Goal: Information Seeking & Learning: Learn about a topic

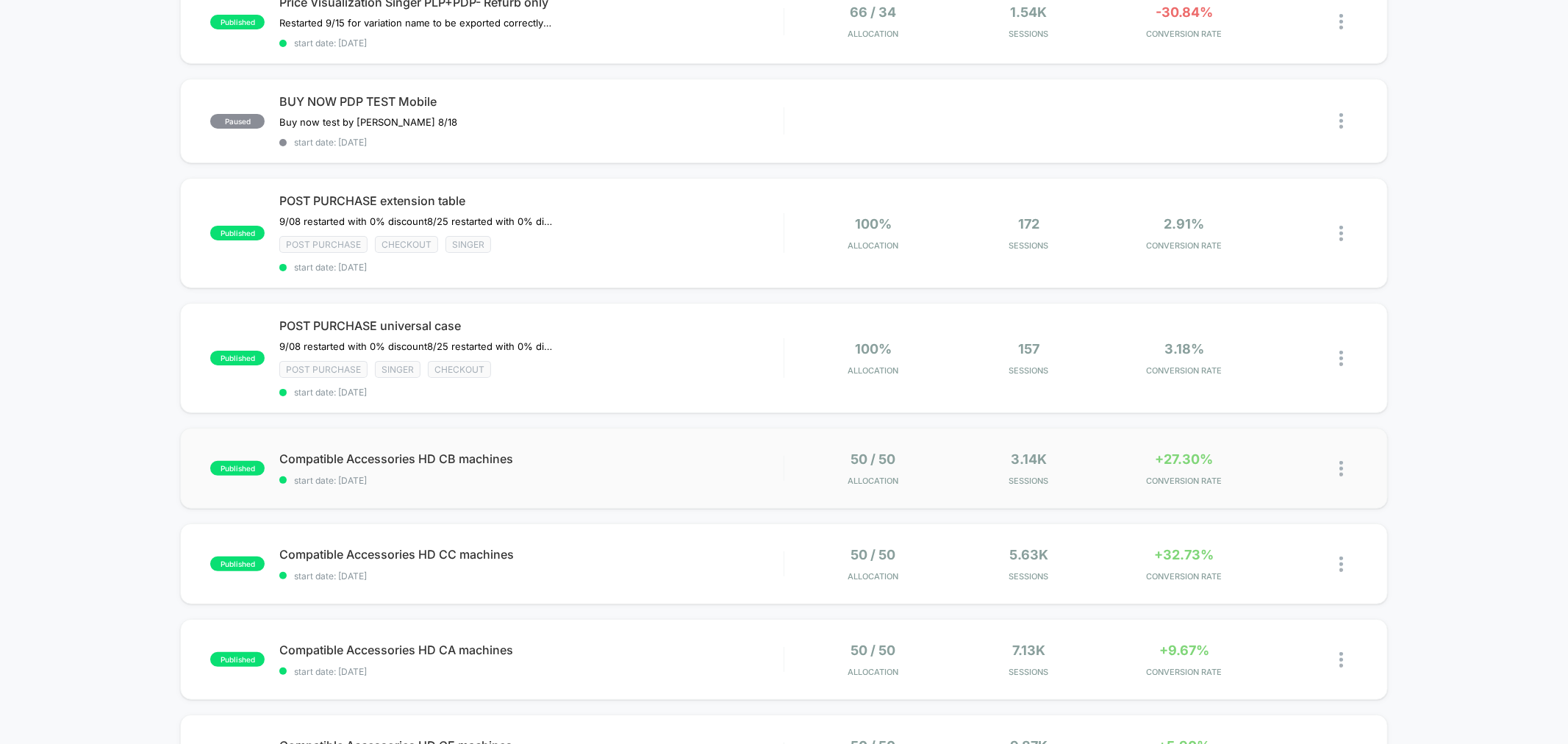
scroll to position [182, 0]
click at [614, 484] on div "published Compatible Accessories HD CB machines start date: [DATE] 50 / 50 Allo…" at bounding box center [783, 467] width 1207 height 80
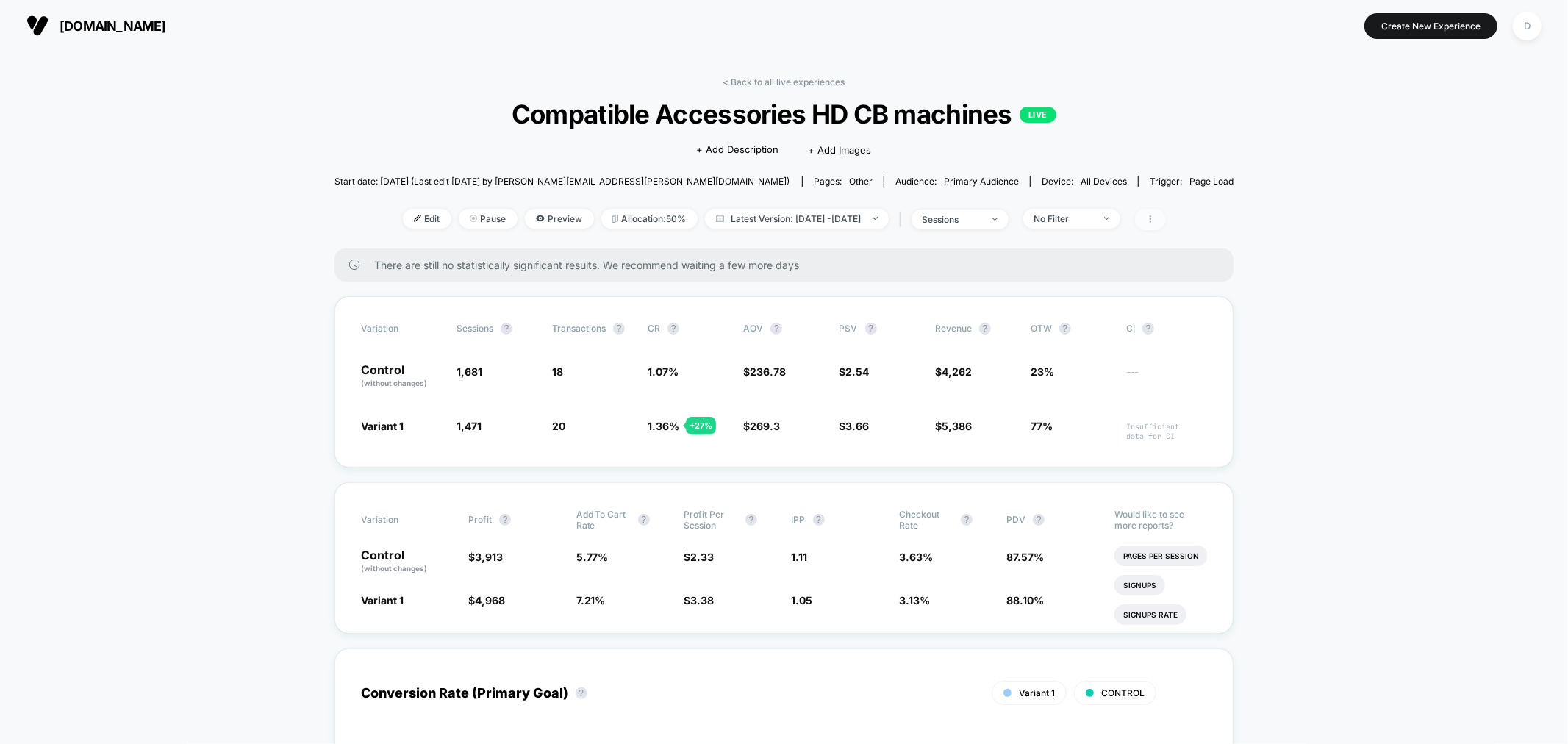
click at [1166, 224] on span at bounding box center [1150, 218] width 31 height 21
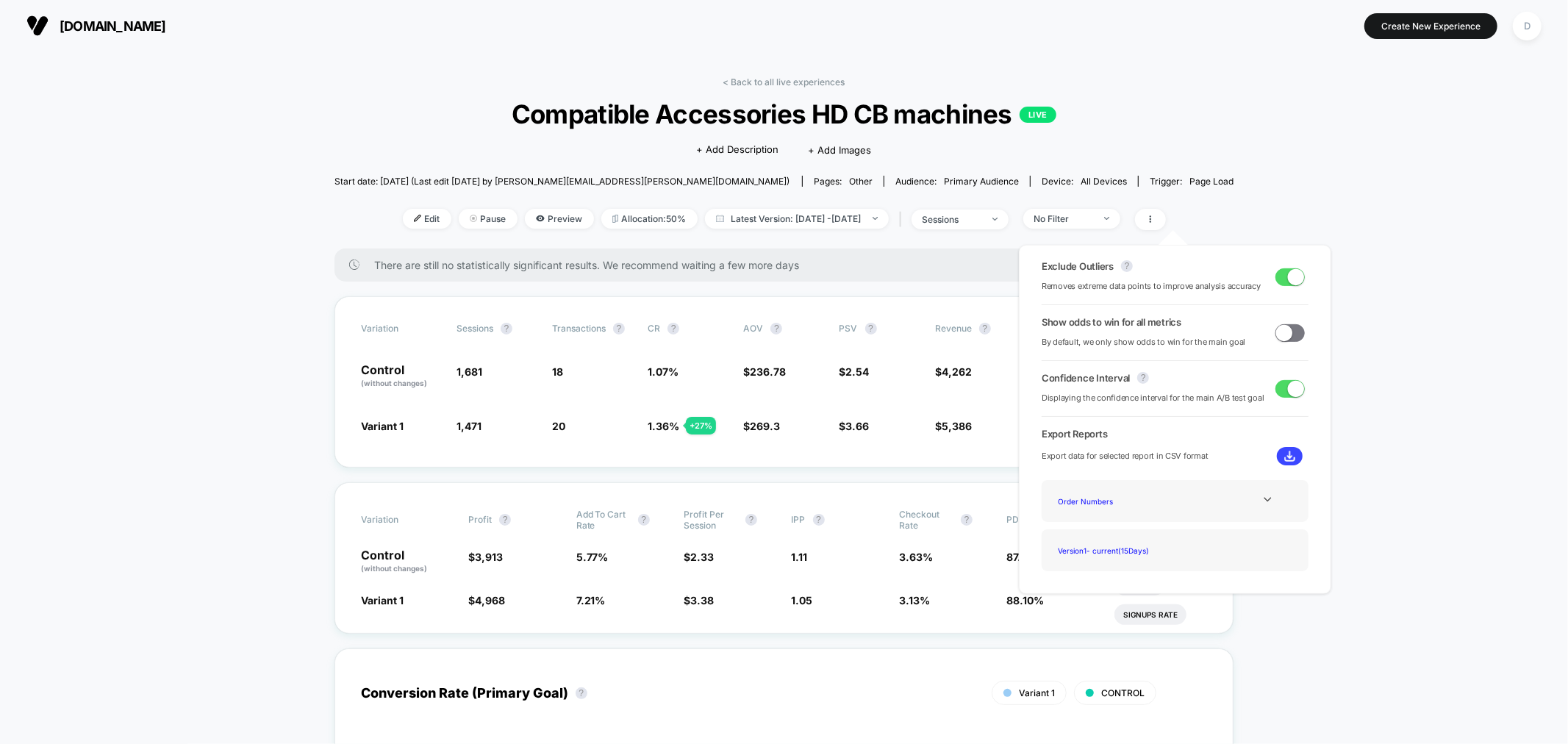
click at [1187, 550] on div "Version 1 - current ( 15 Days)" at bounding box center [1175, 550] width 245 height 20
click at [1134, 543] on div "Version 1 - current ( 15 Days)" at bounding box center [1111, 550] width 118 height 20
click at [1138, 550] on div "Version 1 - current ( 15 Days)" at bounding box center [1111, 550] width 118 height 20
click at [1265, 502] on icon at bounding box center [1267, 500] width 11 height 11
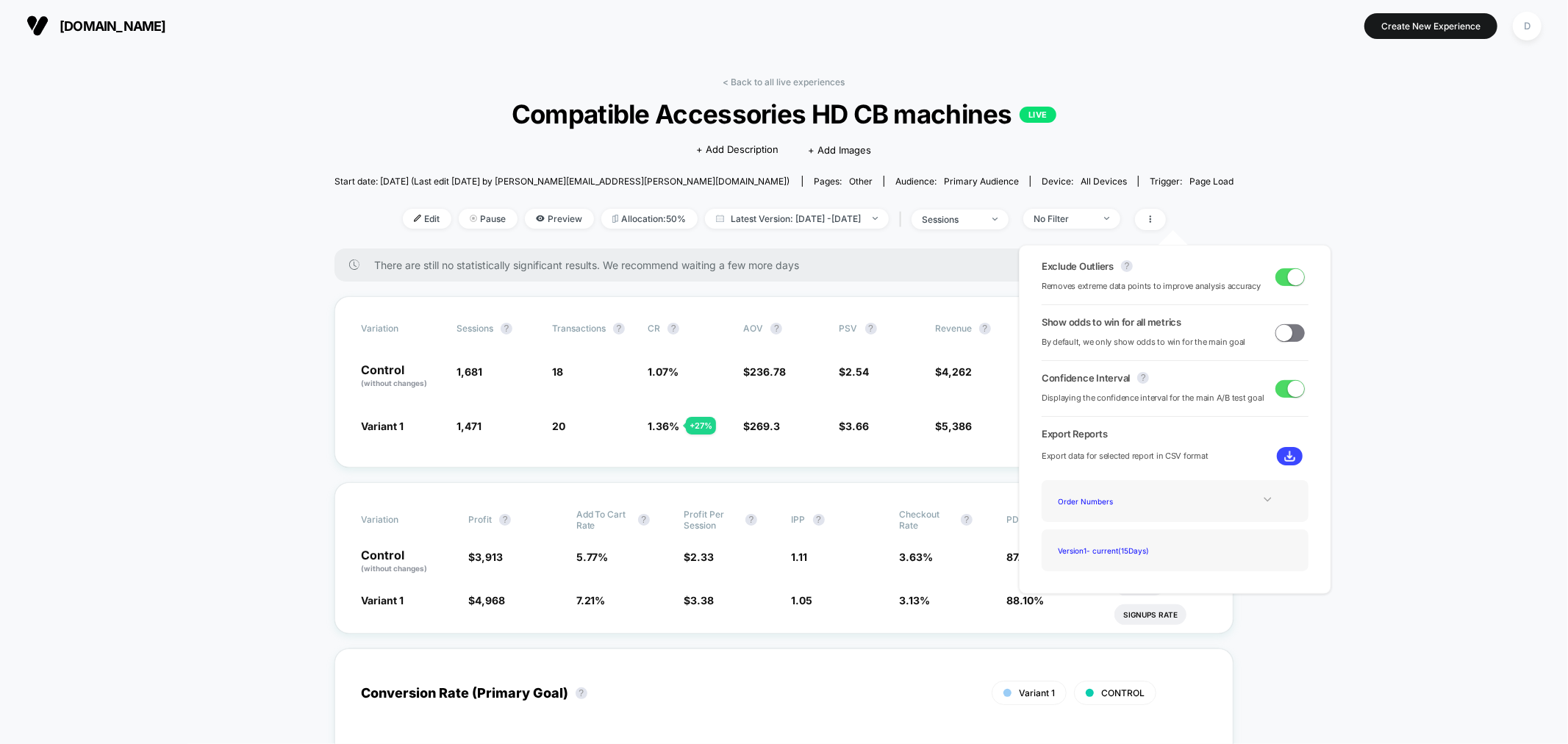
click at [1284, 456] on img at bounding box center [1289, 456] width 11 height 11
click at [1101, 549] on div "Version 1 - current ( 15 Days)" at bounding box center [1111, 550] width 118 height 20
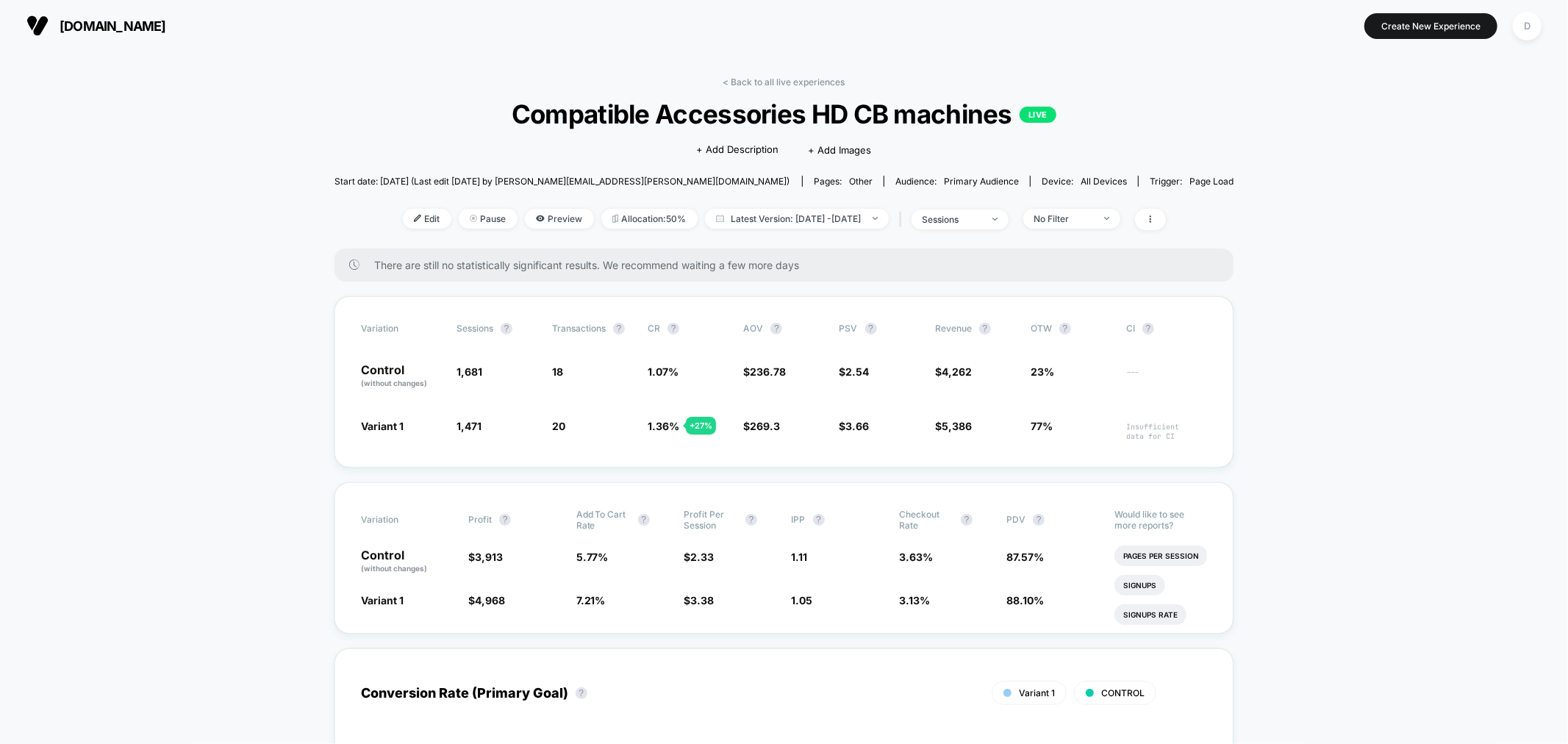
click at [801, 77] on link "< Back to all live experiences" at bounding box center [784, 82] width 122 height 11
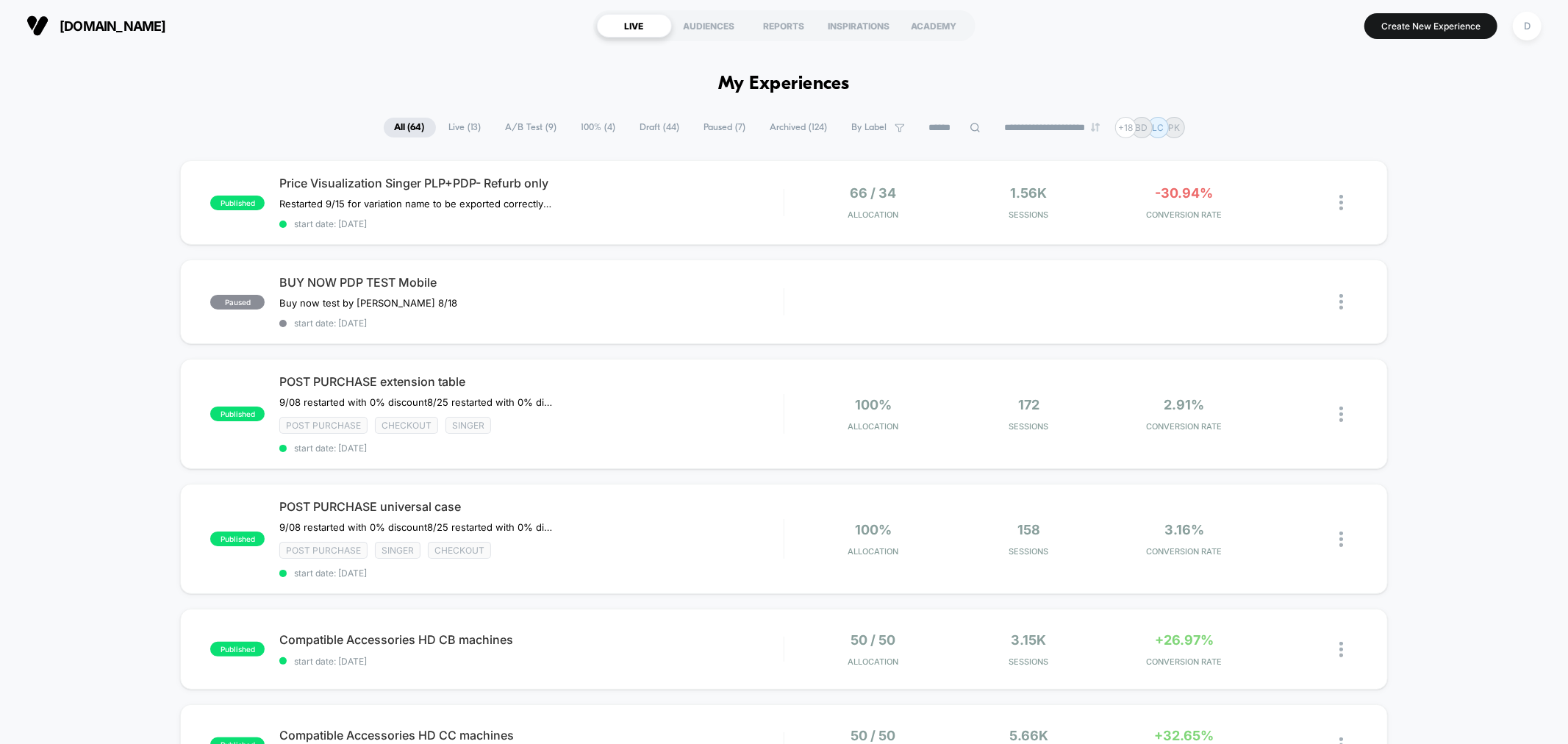
click at [951, 126] on input at bounding box center [955, 127] width 73 height 17
type input "**********"
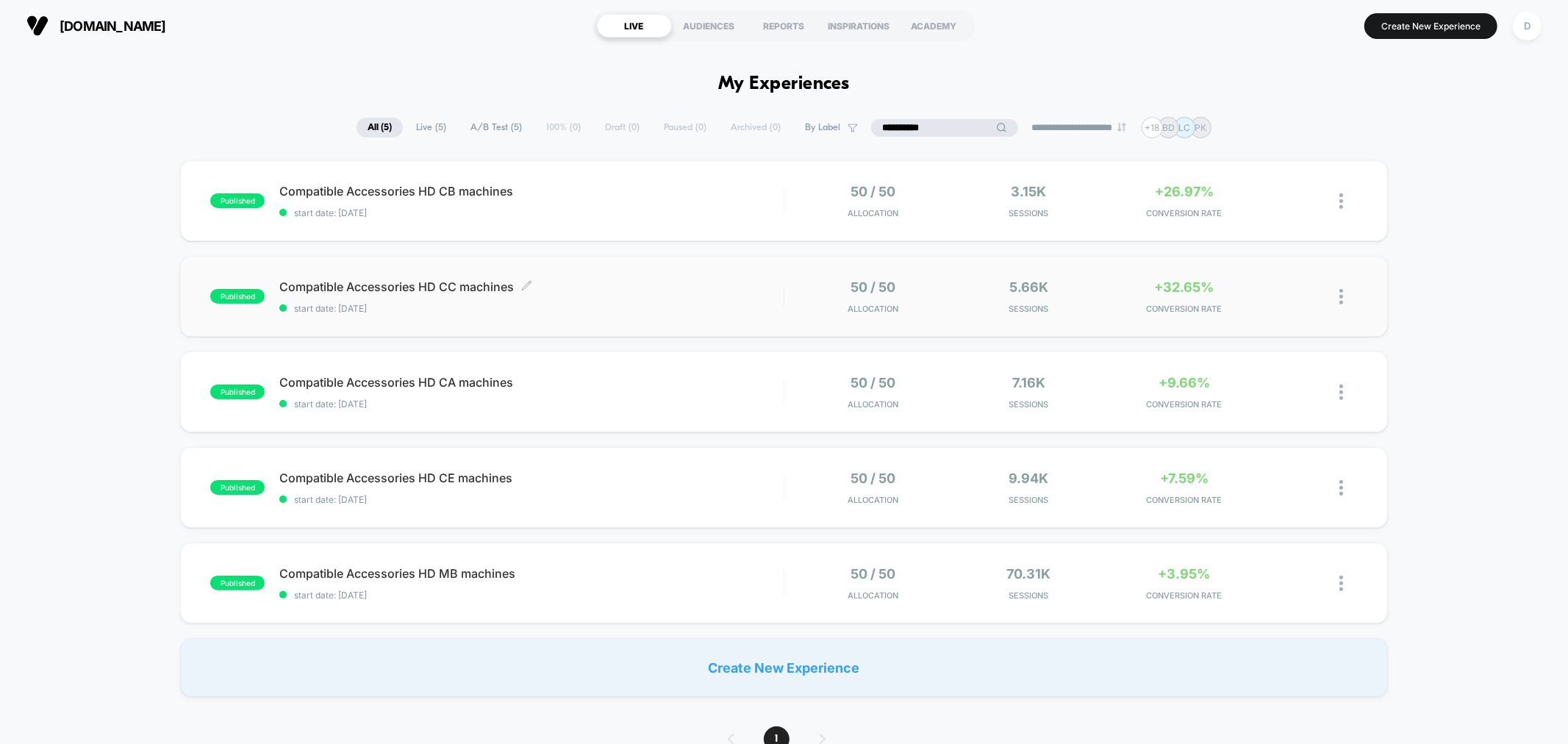
click at [609, 295] on div "Compatible Accessories HD CC machines Click to edit experience details Click to…" at bounding box center [531, 297] width 503 height 35
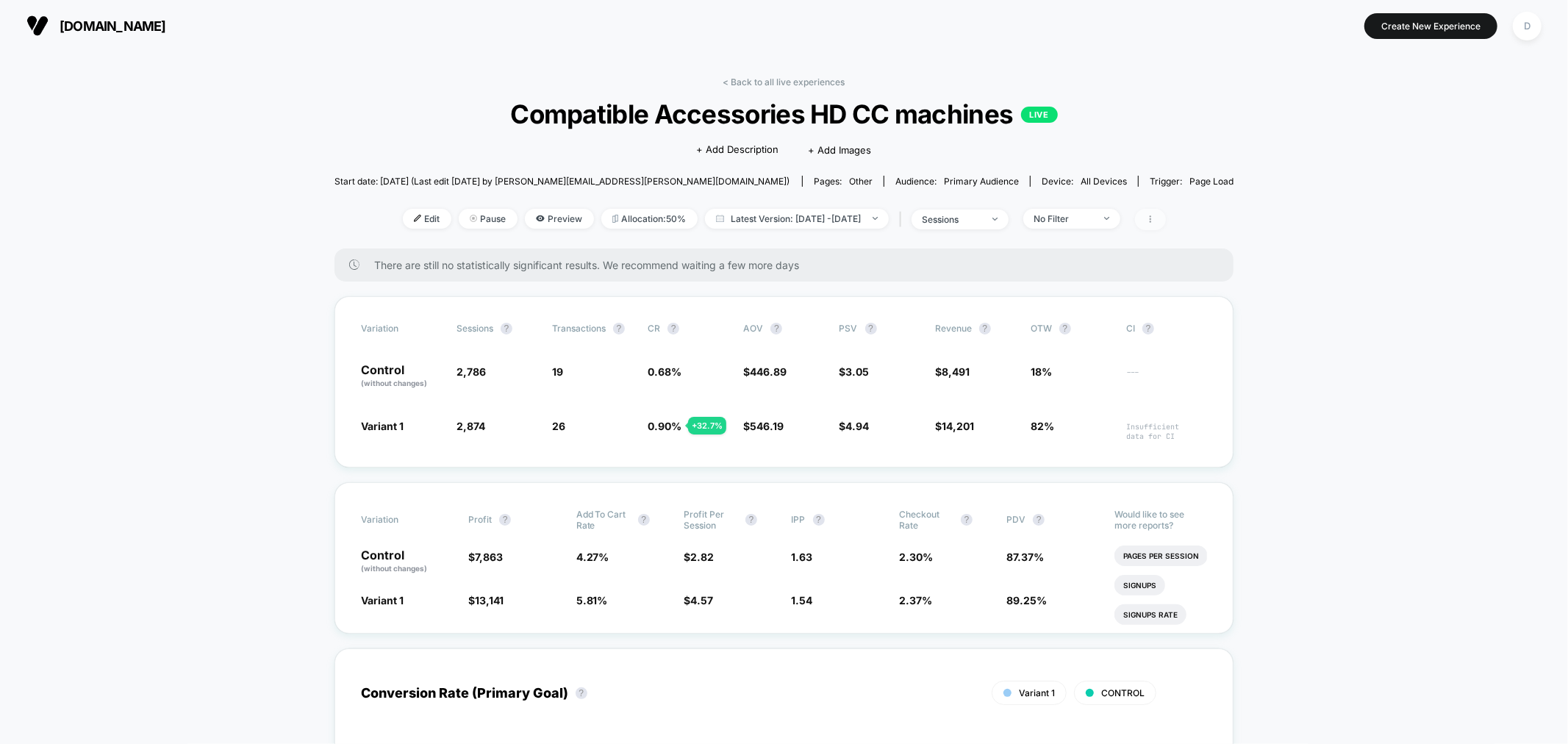
click at [1166, 213] on span at bounding box center [1150, 218] width 31 height 21
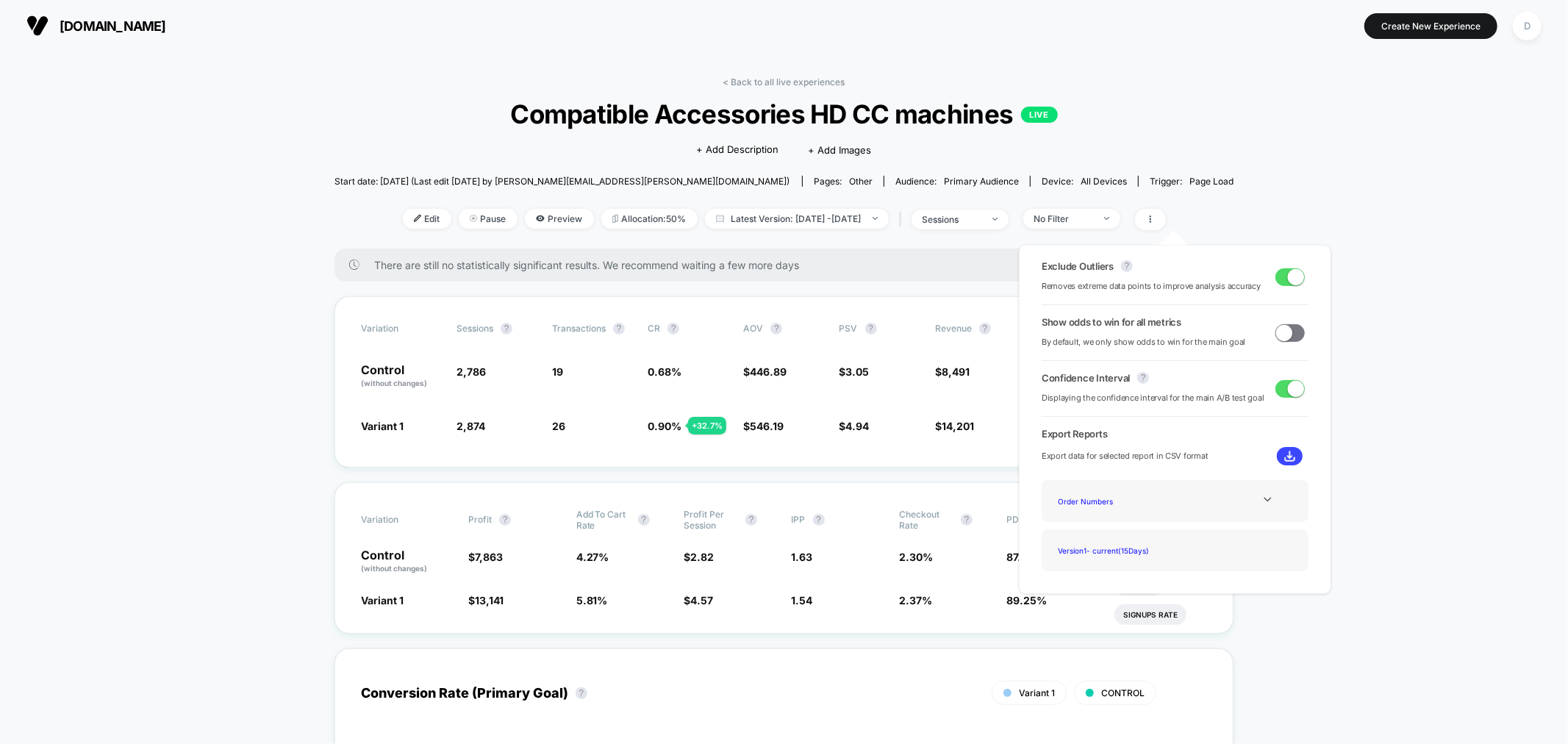
click at [1277, 449] on button at bounding box center [1289, 456] width 26 height 18
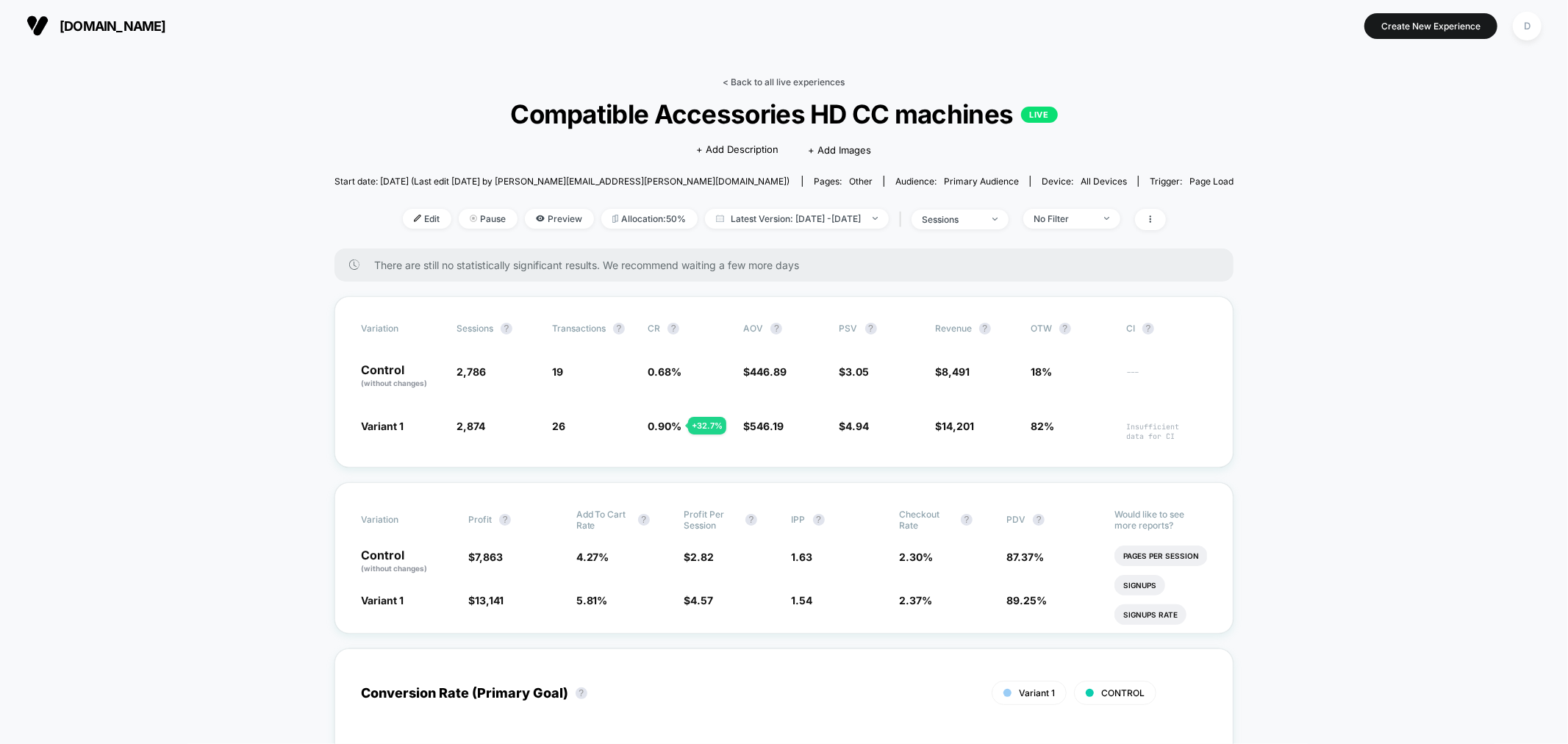
click at [753, 80] on link "< Back to all live experiences" at bounding box center [784, 82] width 122 height 11
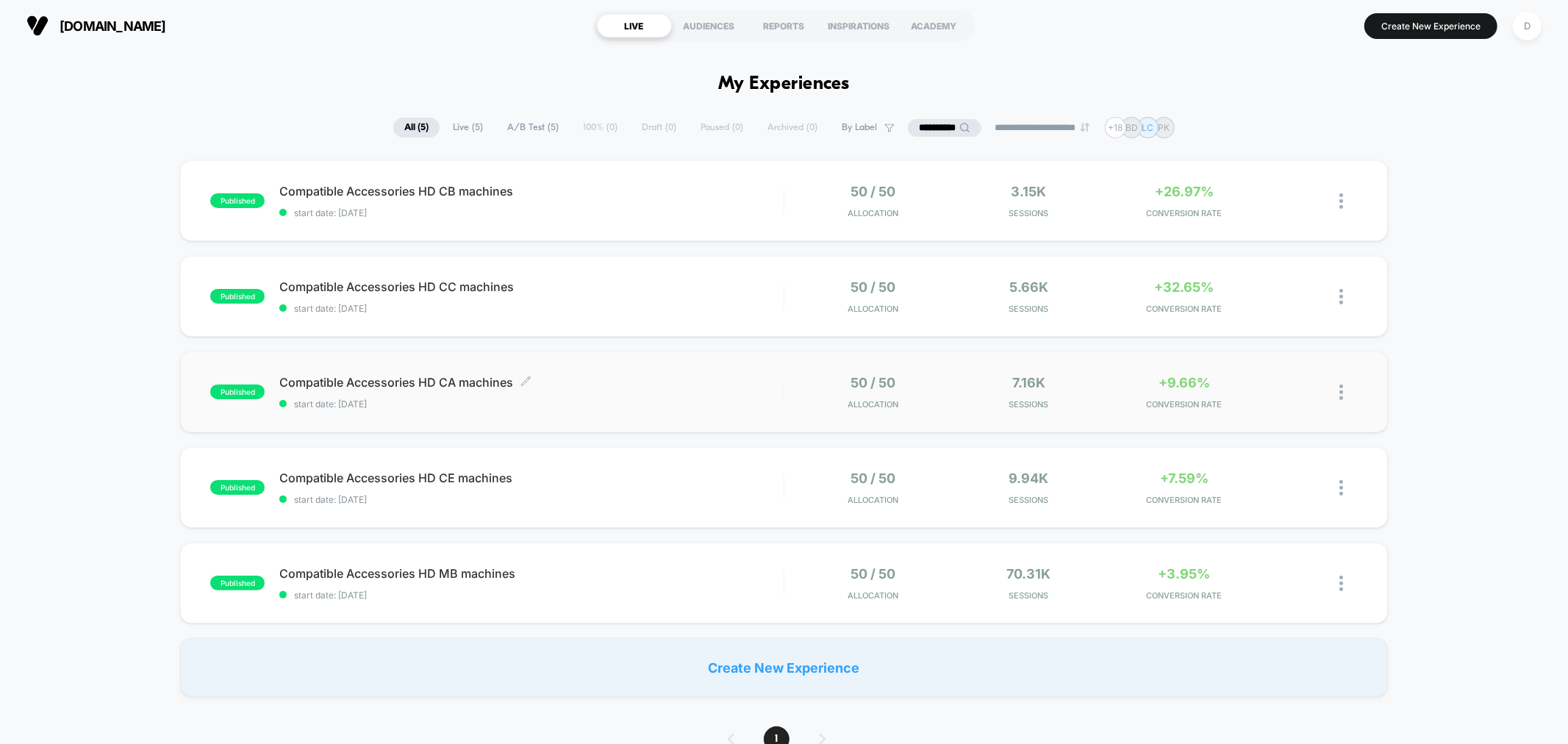
click at [614, 400] on span "start date: [DATE]" at bounding box center [531, 404] width 503 height 11
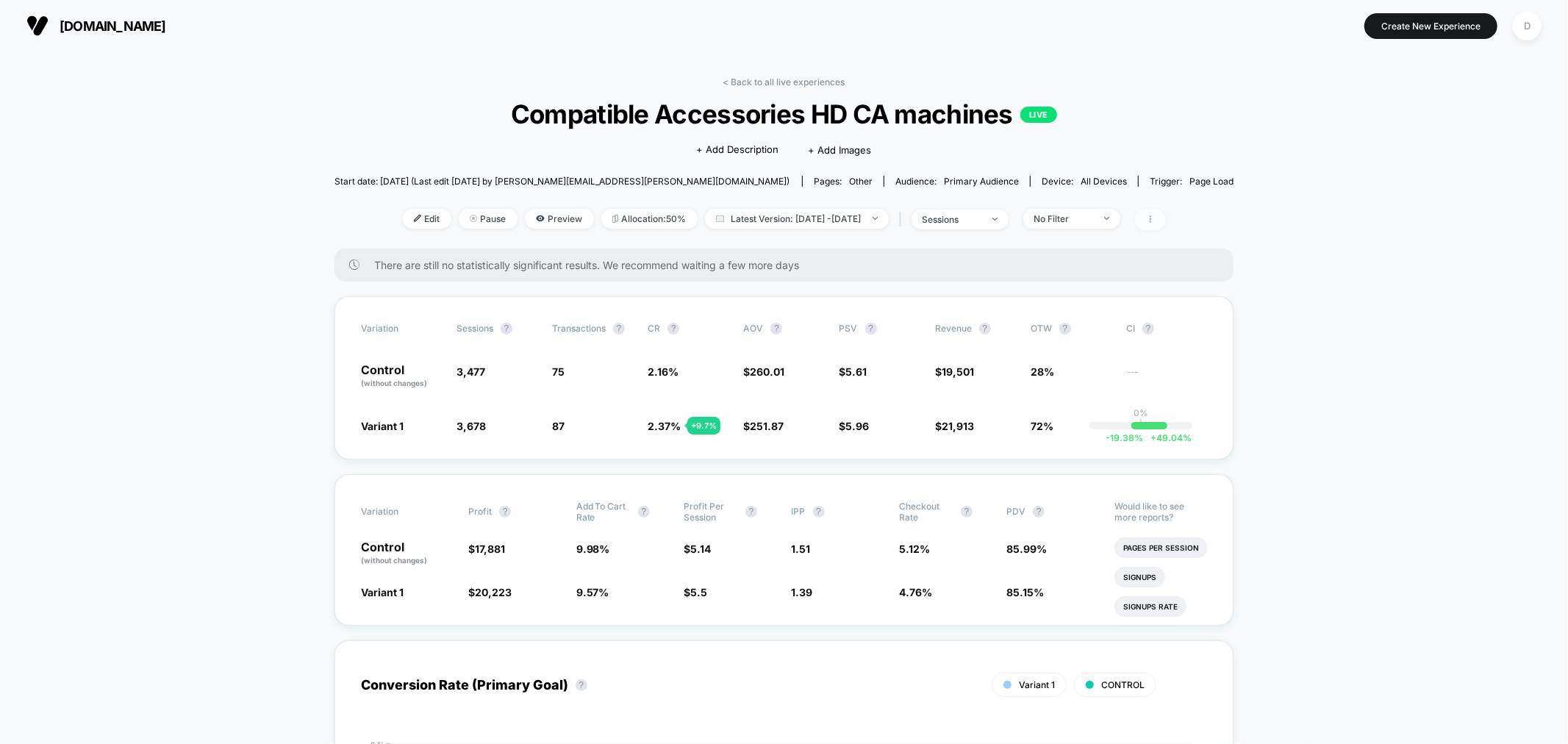
click at [1166, 224] on span at bounding box center [1150, 218] width 31 height 21
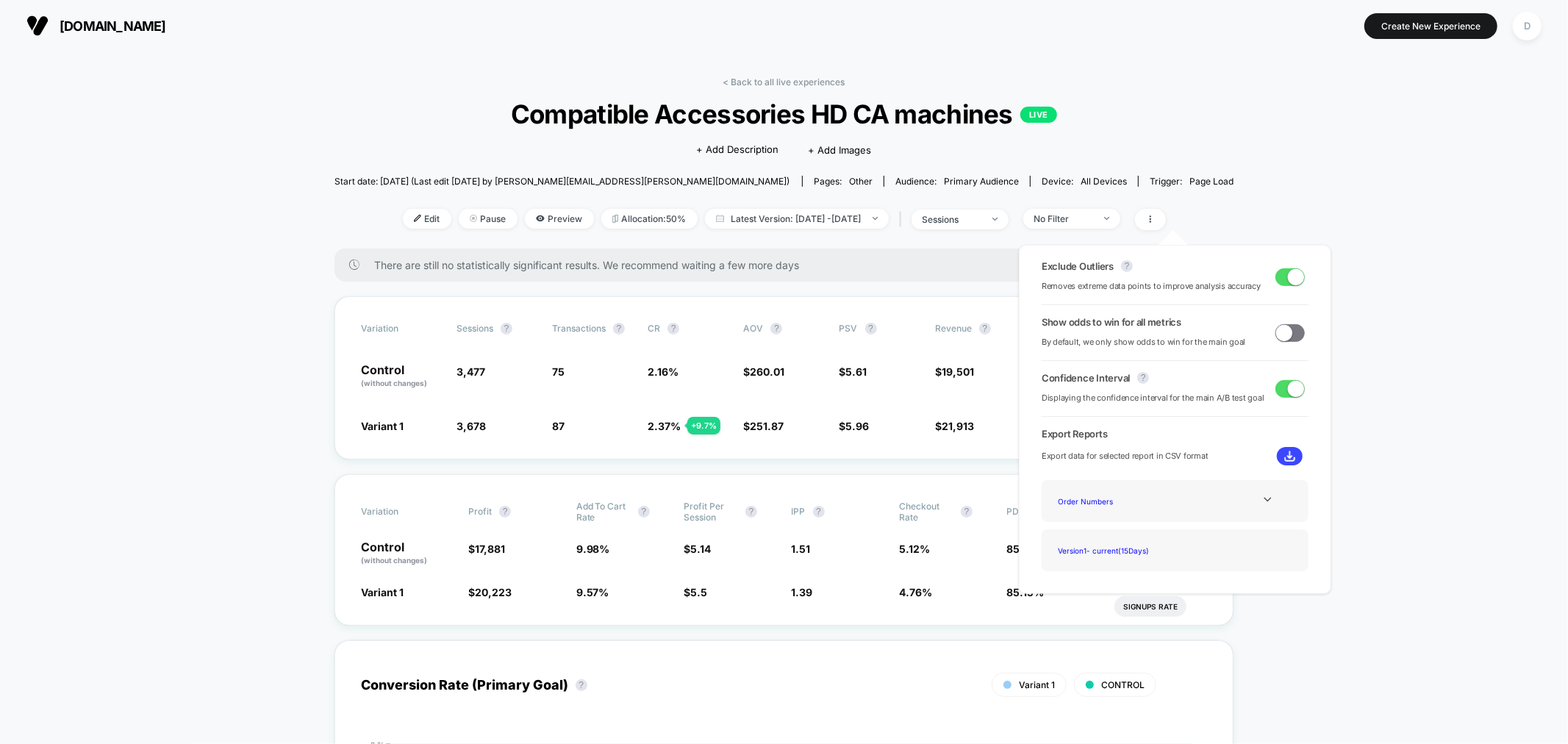
click at [1290, 458] on button at bounding box center [1289, 456] width 26 height 18
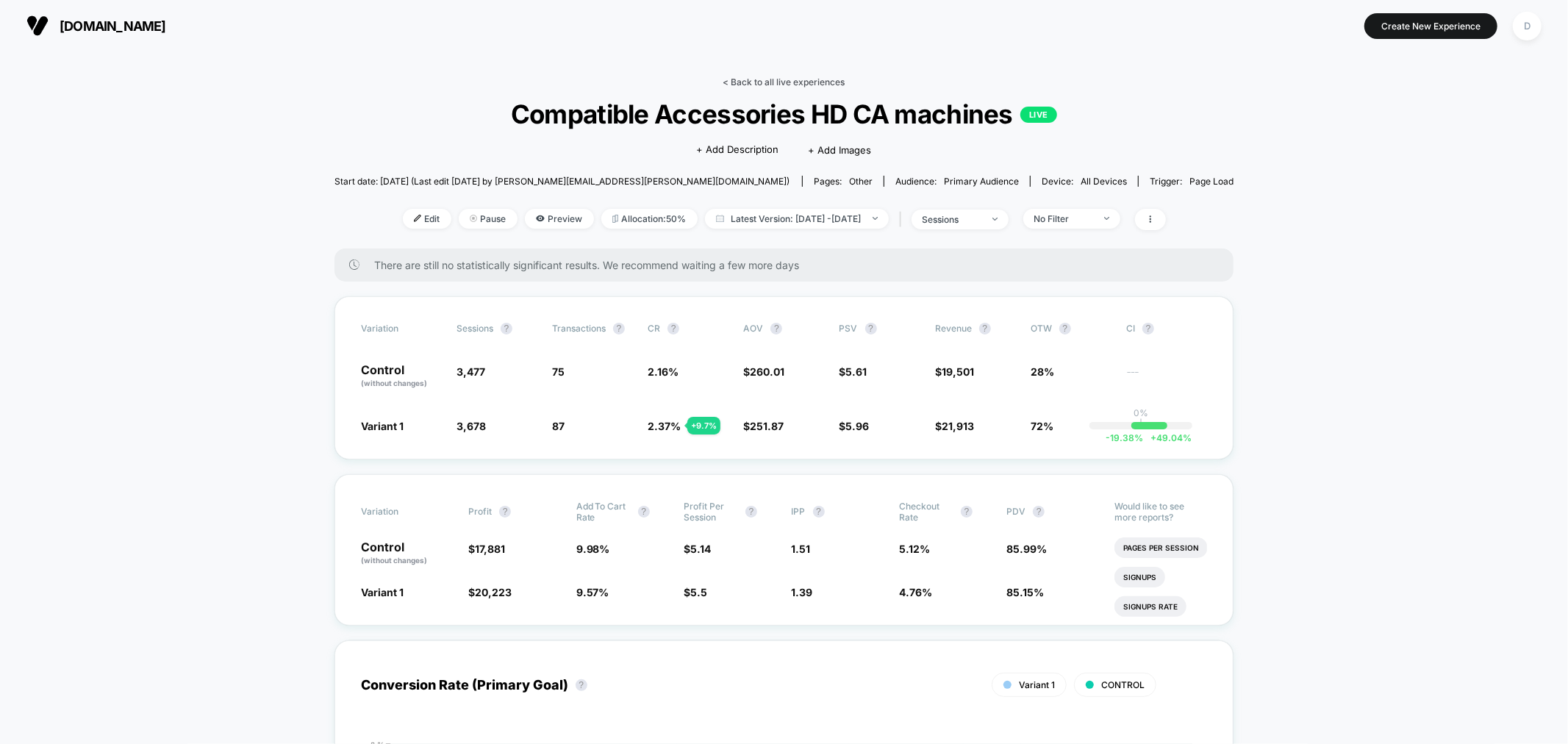
click at [790, 77] on link "< Back to all live experiences" at bounding box center [784, 82] width 122 height 11
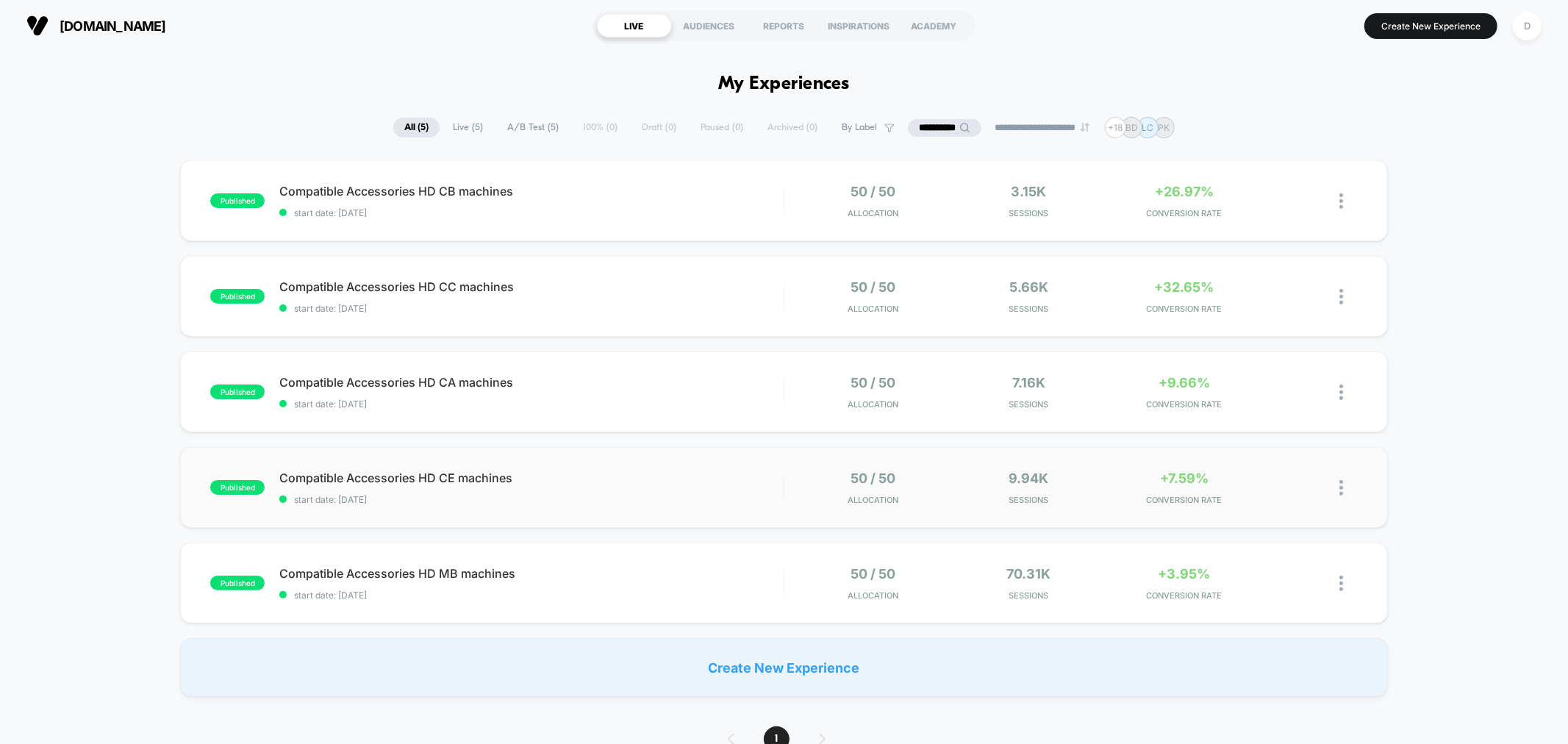
click at [660, 505] on div "published Compatible Accessories HD CE machines start date: [DATE] 50 / 50 Allo…" at bounding box center [783, 487] width 1207 height 80
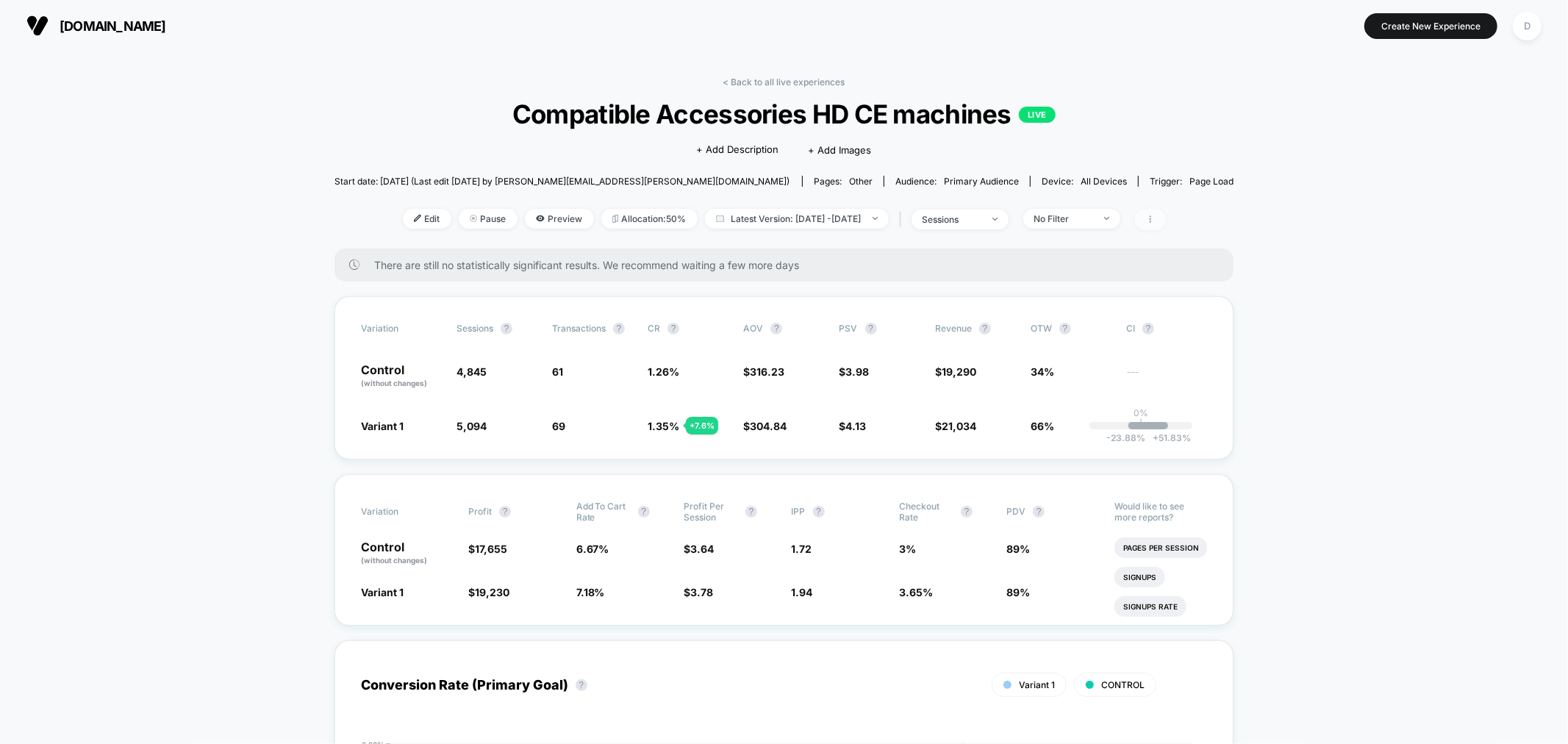
click at [1155, 222] on icon at bounding box center [1150, 219] width 9 height 9
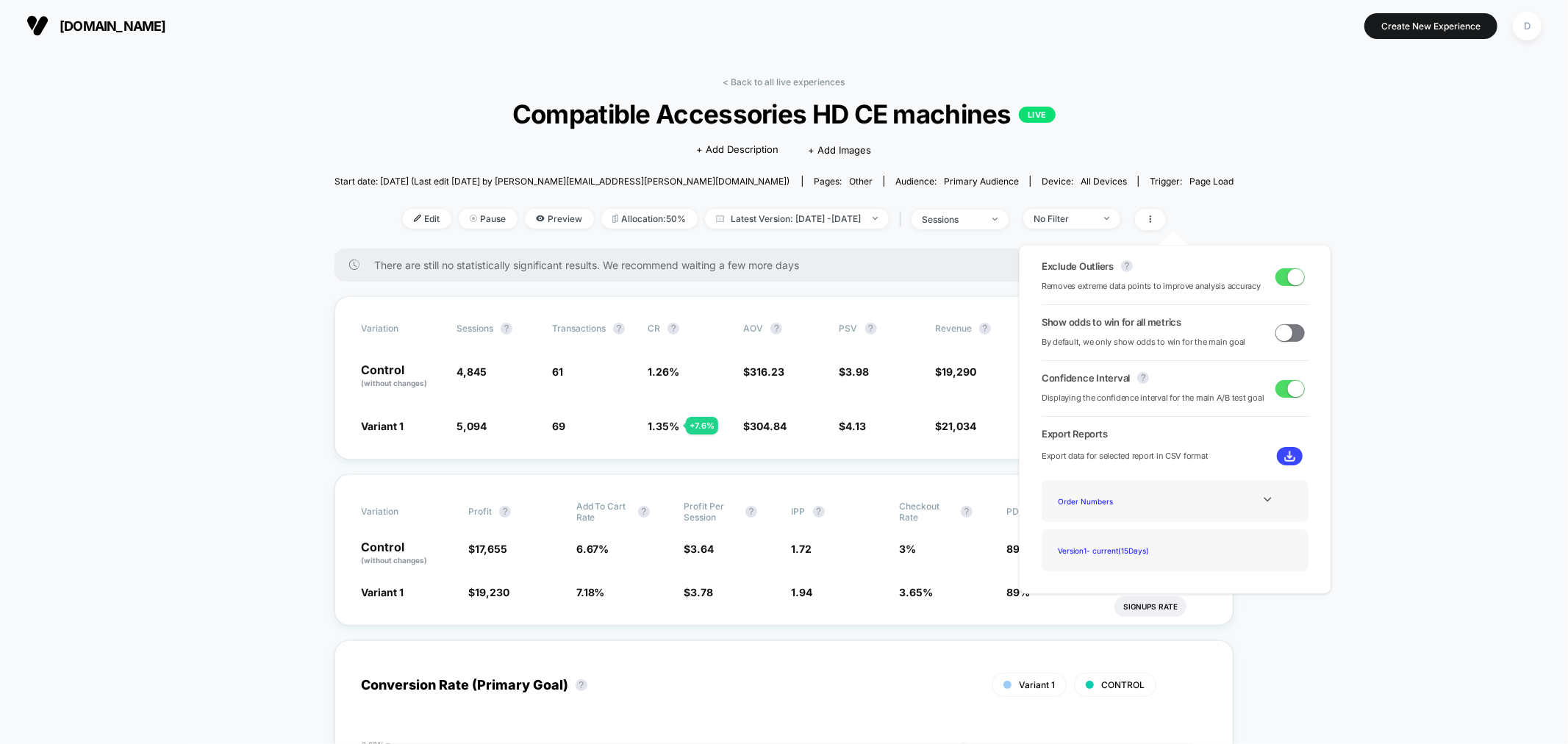
click at [1284, 457] on img at bounding box center [1289, 456] width 11 height 11
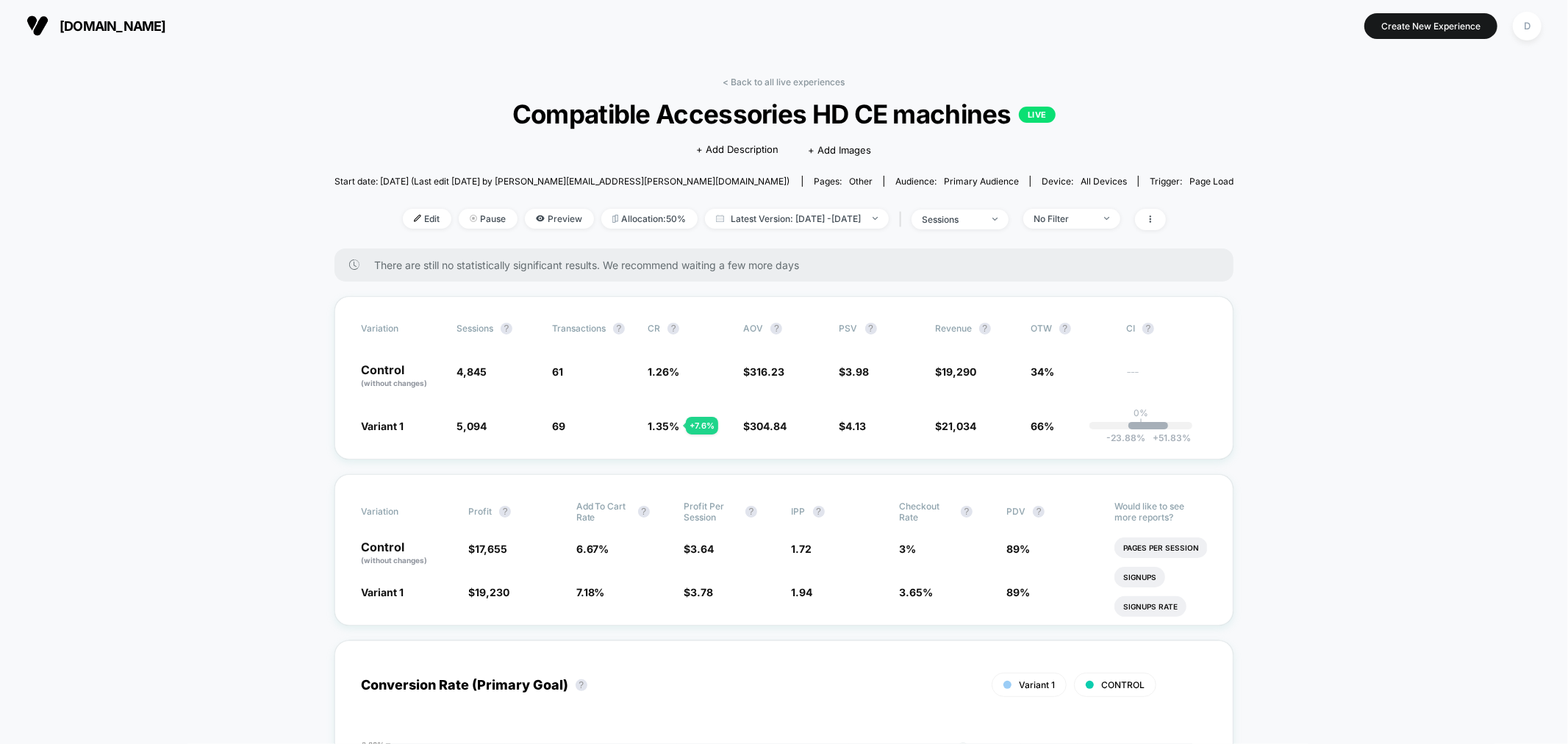
click at [840, 84] on link "< Back to all live experiences" at bounding box center [784, 82] width 122 height 11
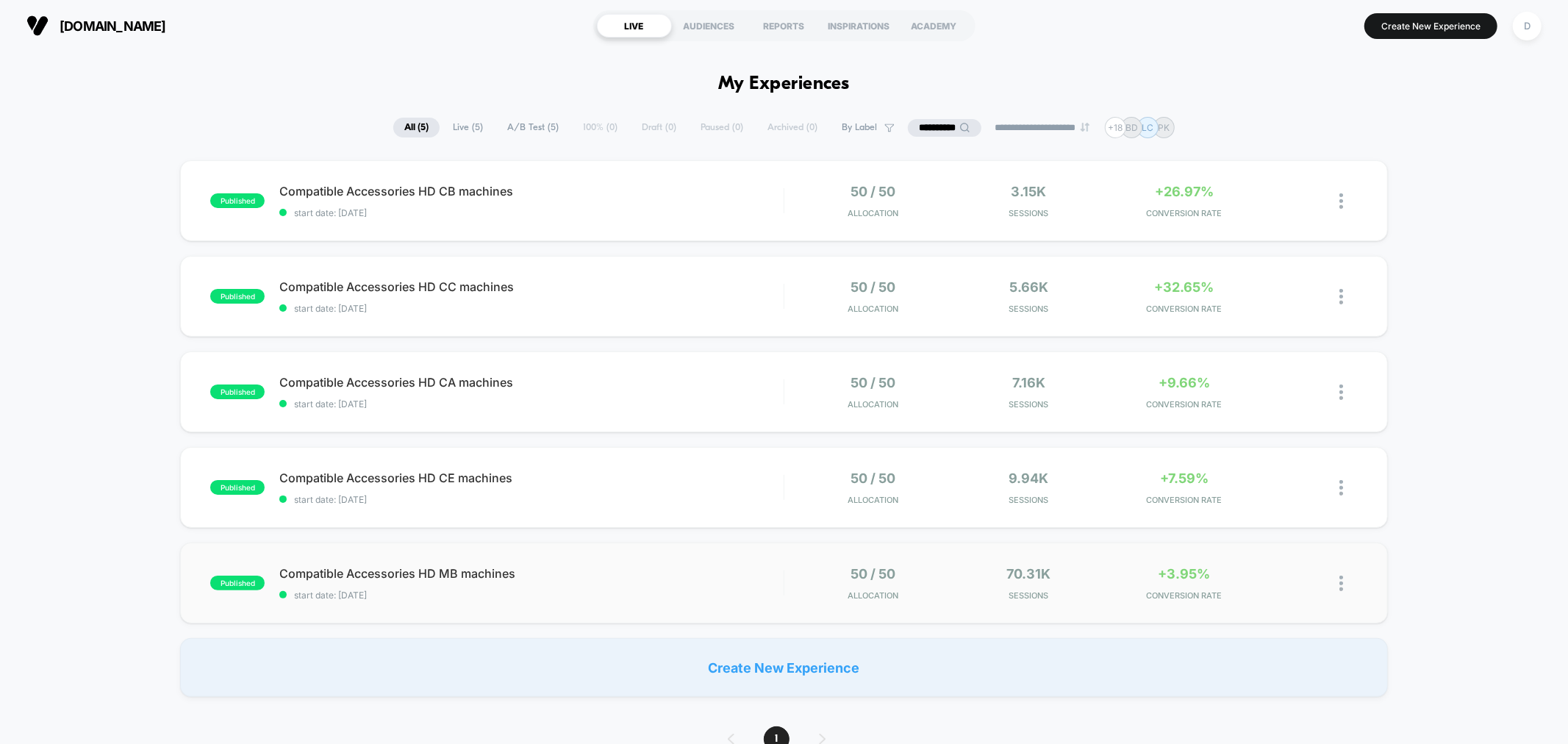
click at [644, 603] on div "published Compatible Accessories HD MB machines start date: [DATE] 50 / 50 Allo…" at bounding box center [783, 583] width 1207 height 80
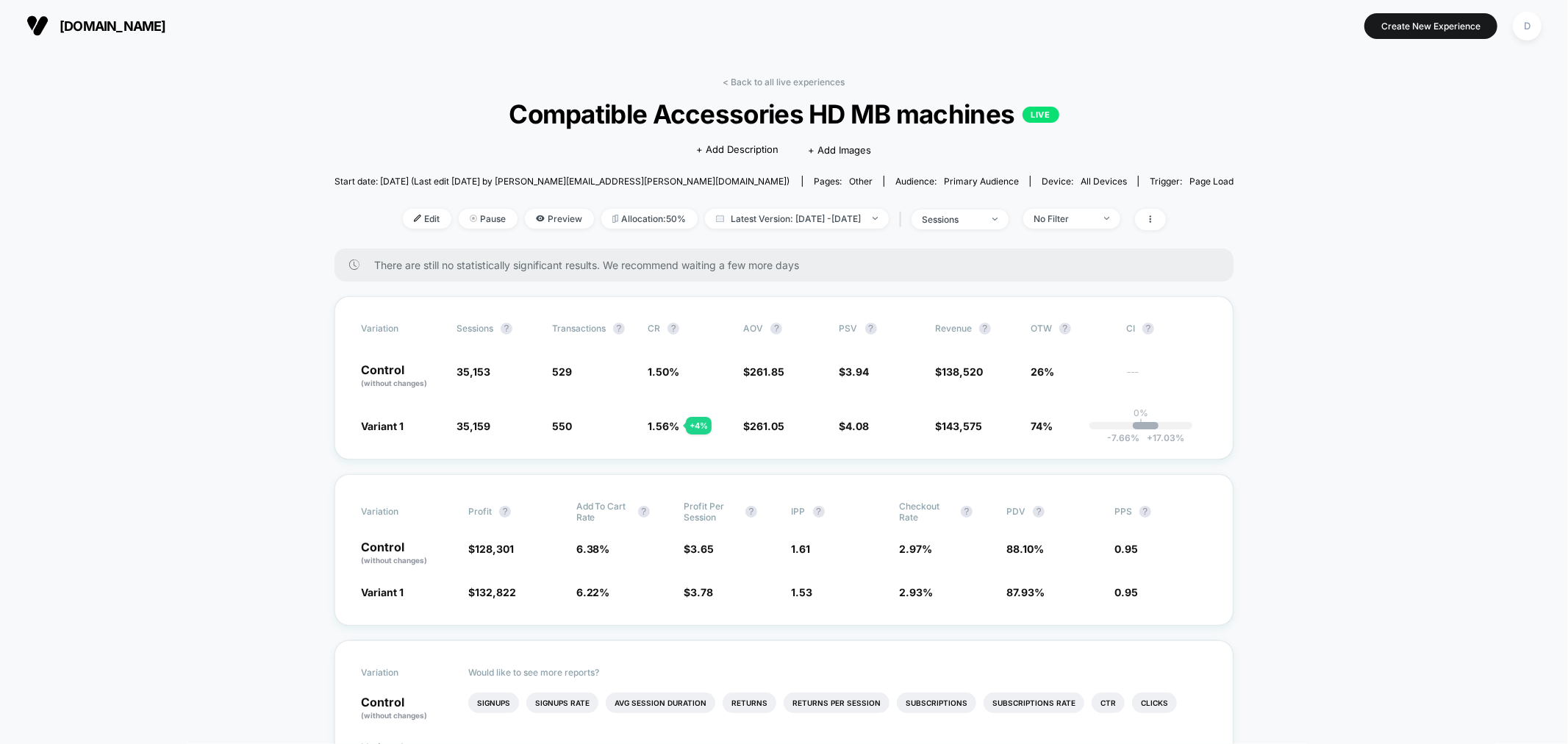
click at [1166, 210] on span at bounding box center [1150, 218] width 31 height 21
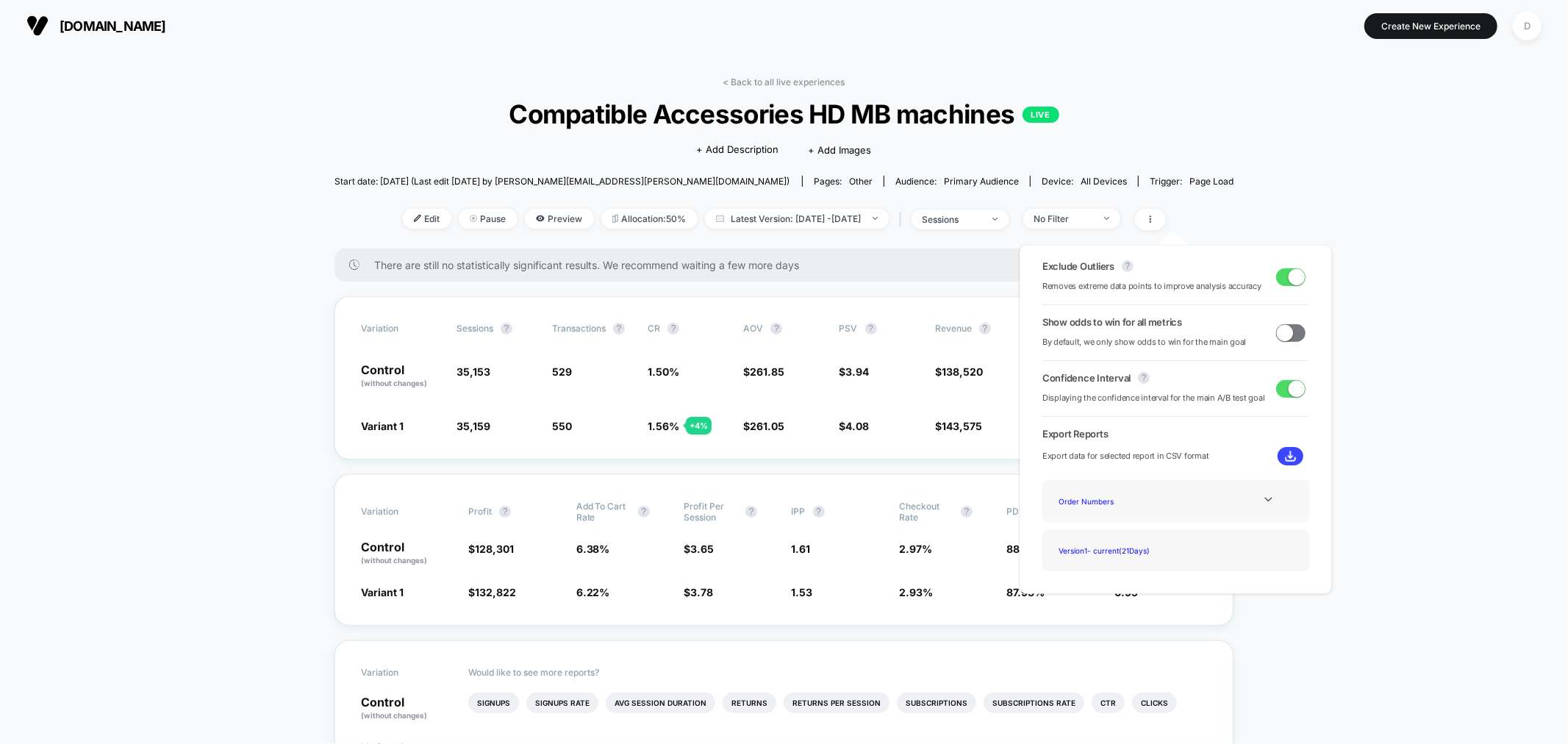
click at [1285, 457] on img at bounding box center [1290, 456] width 11 height 11
